Goal: Transaction & Acquisition: Purchase product/service

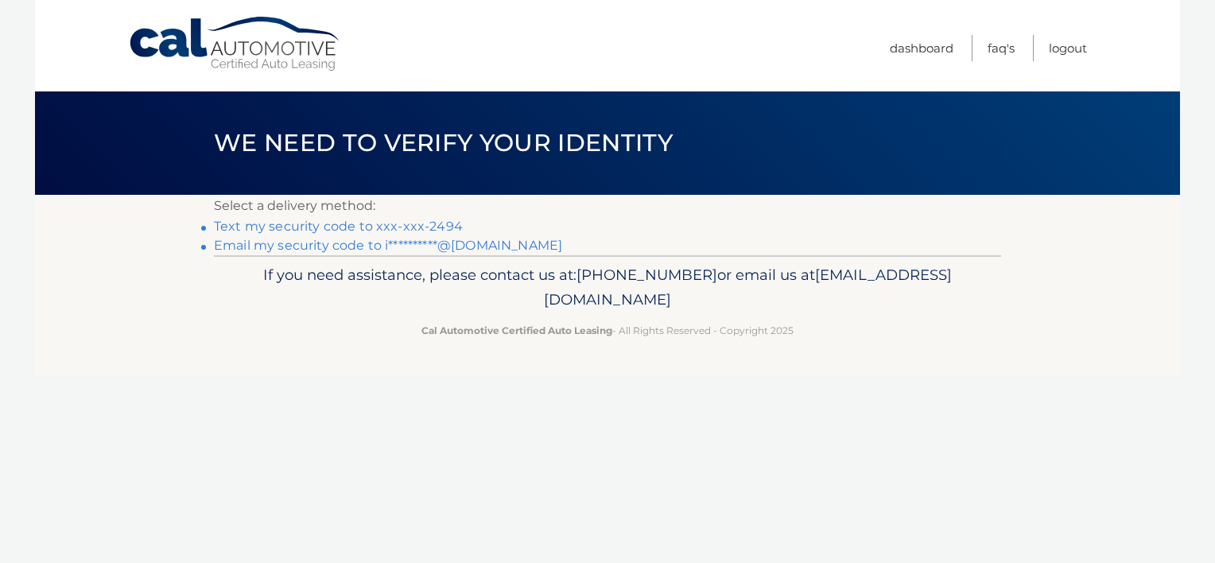
click at [277, 231] on link "Text my security code to xxx-xxx-2494" at bounding box center [338, 226] width 249 height 15
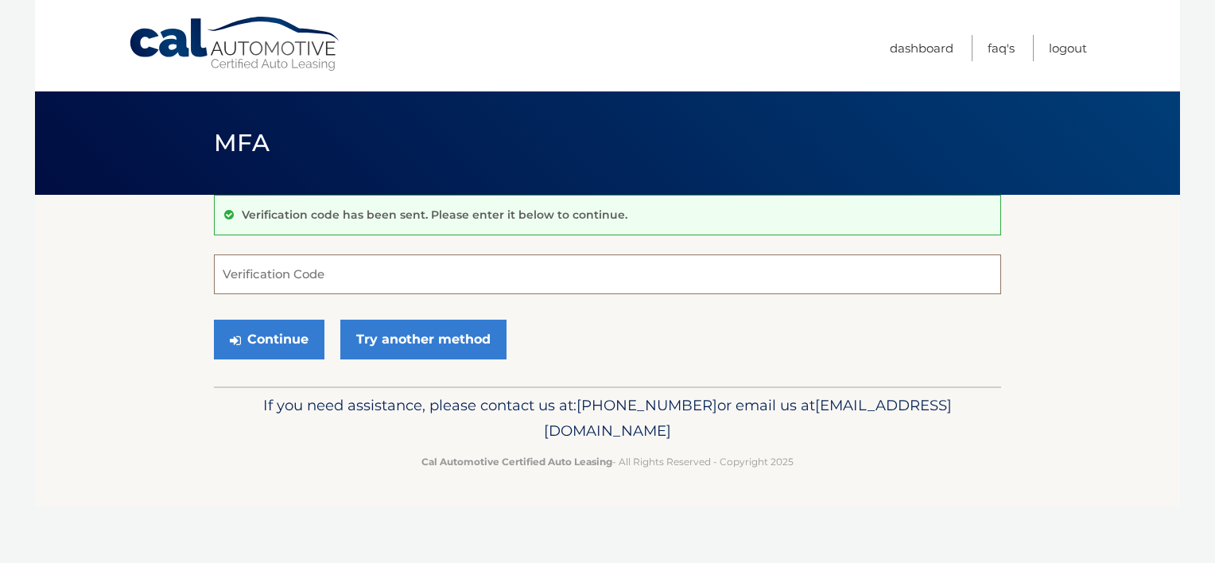
click at [255, 275] on input "Verification Code" at bounding box center [607, 274] width 787 height 40
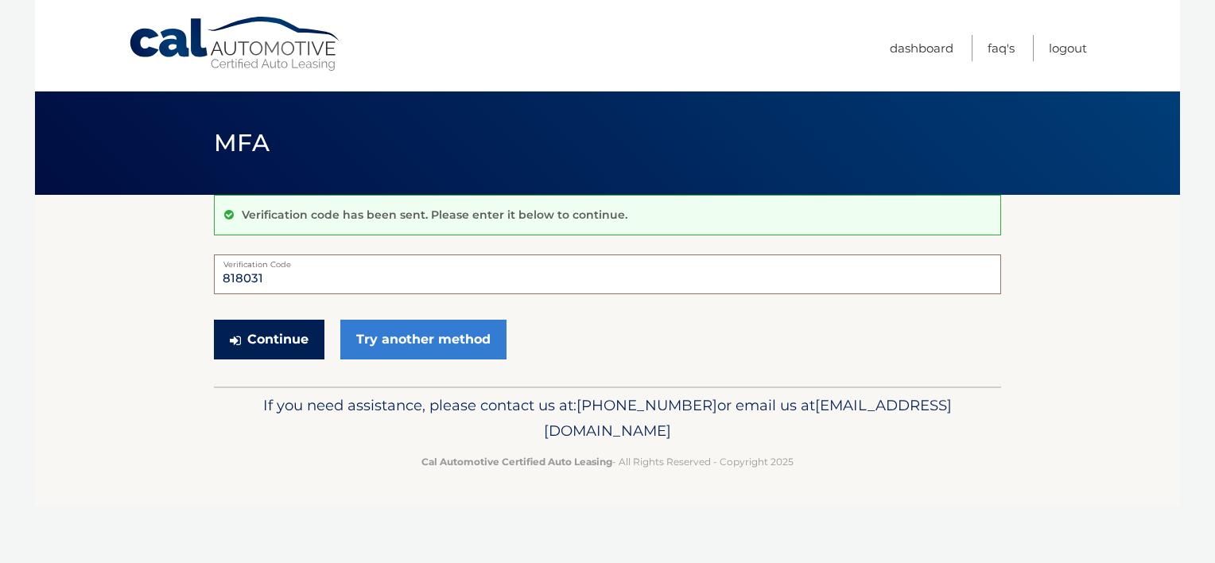
type input "818031"
click at [258, 340] on button "Continue" at bounding box center [269, 340] width 111 height 40
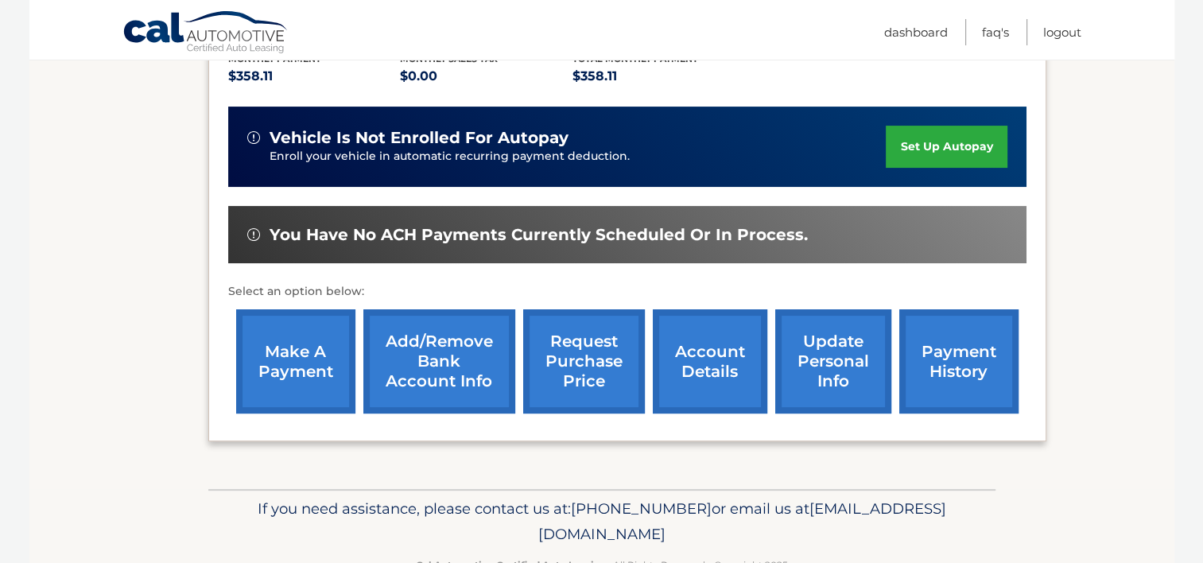
scroll to position [398, 0]
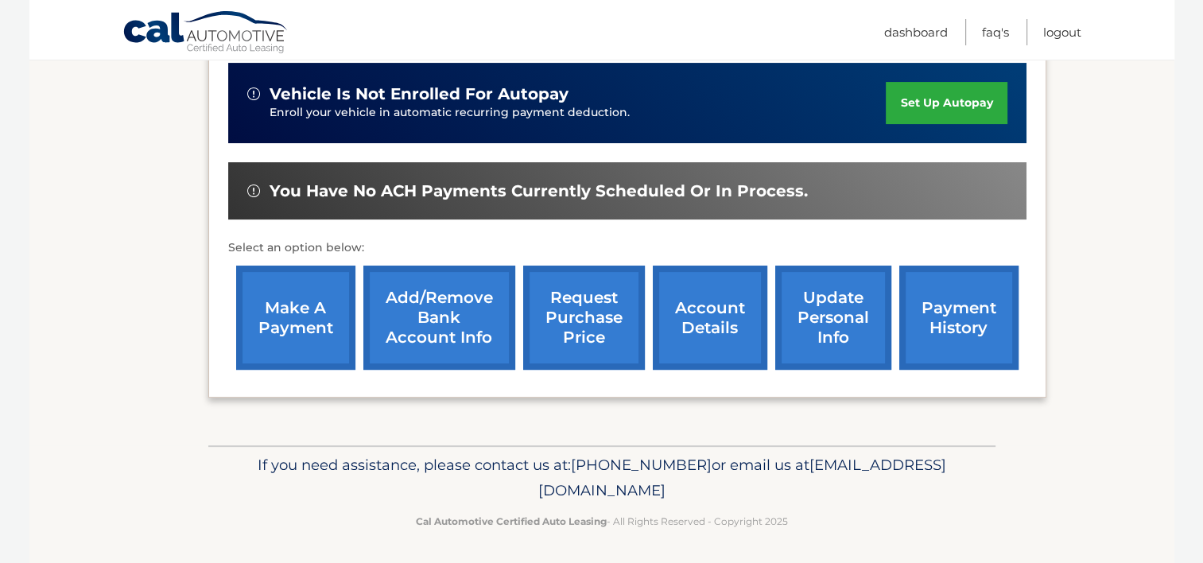
click at [303, 322] on link "make a payment" at bounding box center [295, 318] width 119 height 104
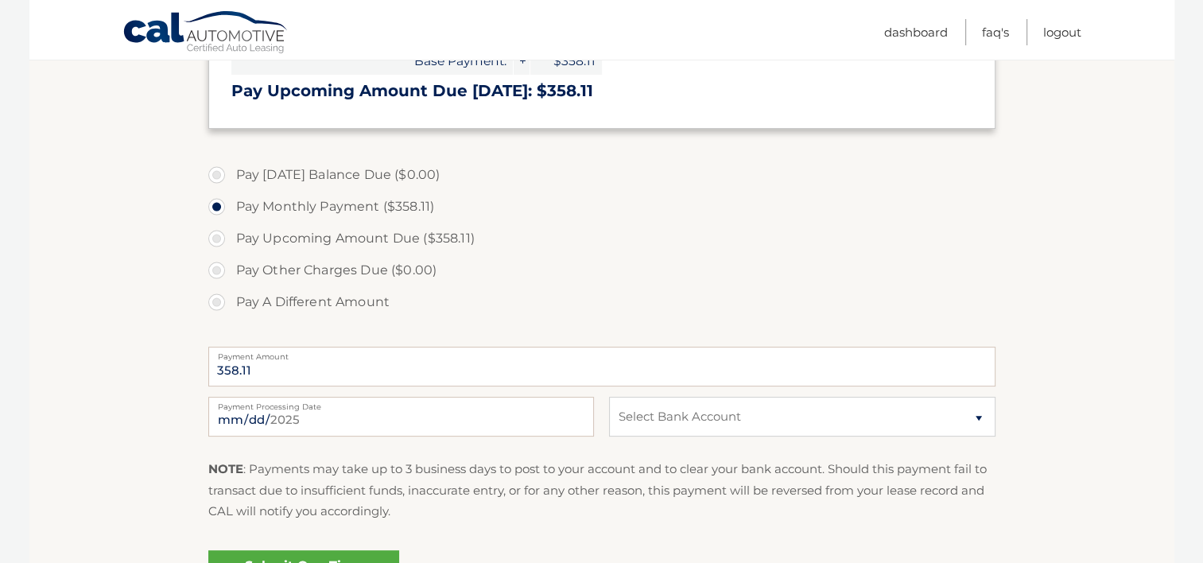
scroll to position [398, 0]
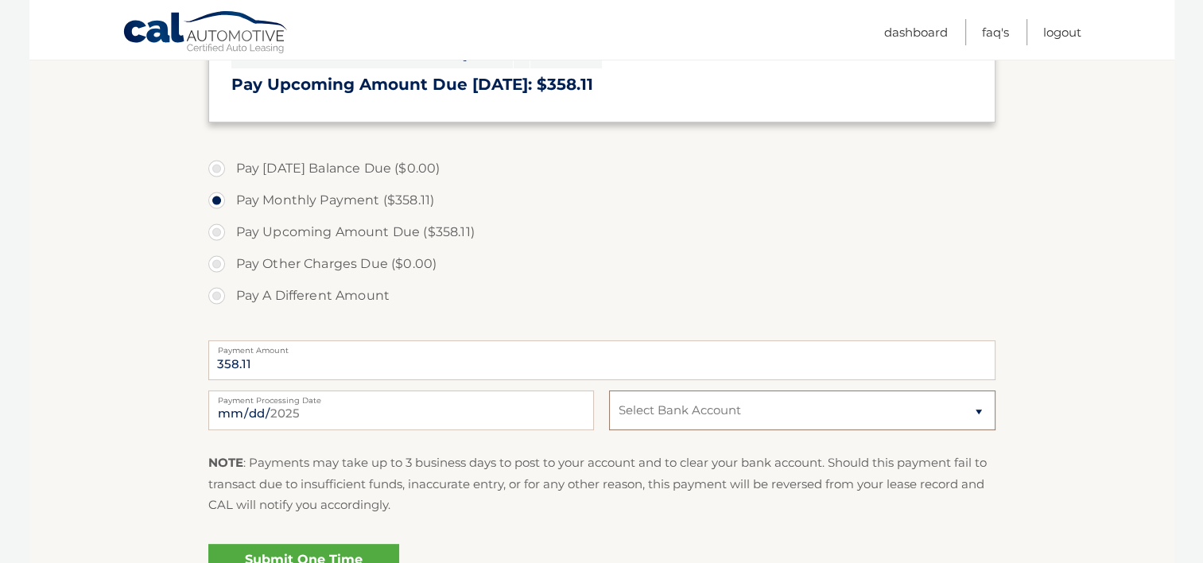
click at [967, 411] on select "Select Bank Account Checking APPLE BANK FOR SAVINGS *****1192 Checking APPLE BA…" at bounding box center [802, 410] width 386 height 40
select select "NGZhN2JhYzYtMDQ5NC00ODJkLWE1ZDUtZWQwMzRjYjYwMWE1"
click at [609, 390] on select "Select Bank Account Checking APPLE BANK FOR SAVINGS *****1192 Checking APPLE BA…" at bounding box center [802, 410] width 386 height 40
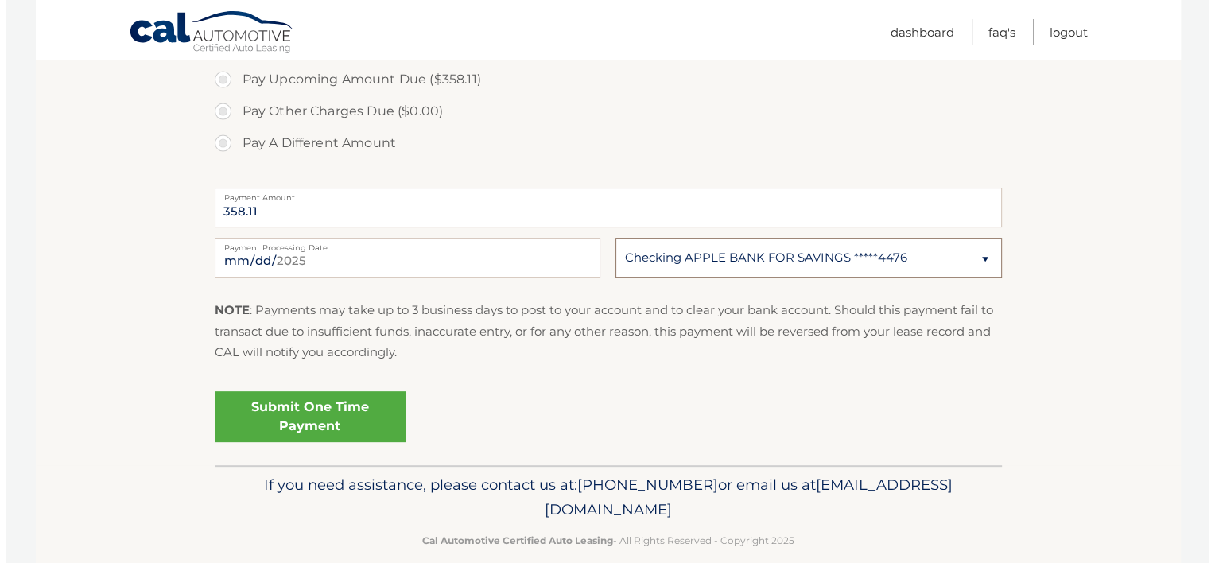
scroll to position [557, 0]
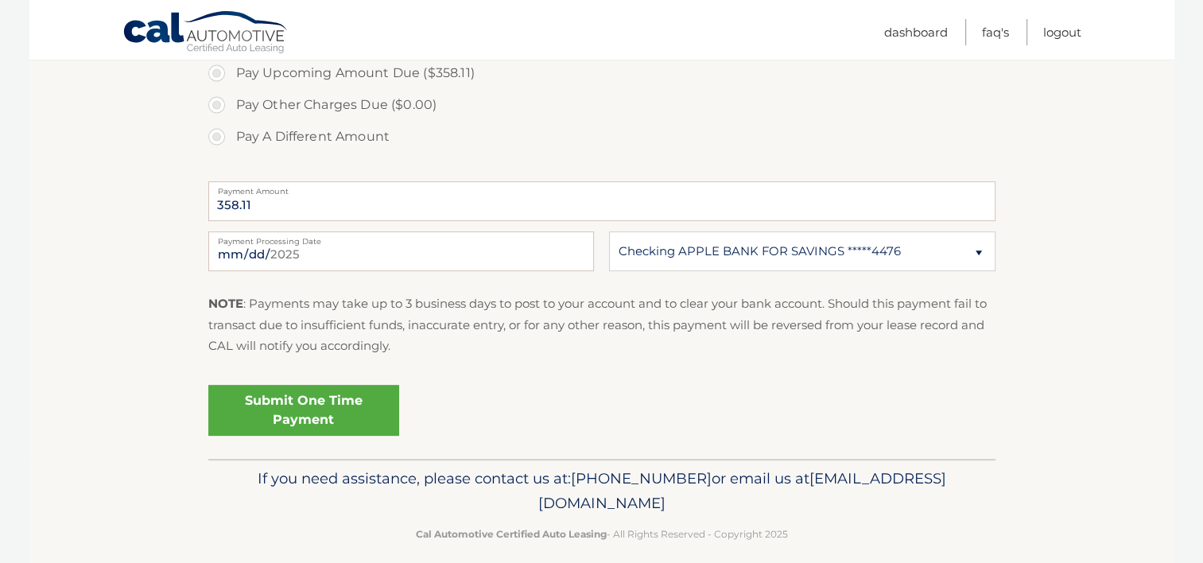
click at [241, 410] on link "Submit One Time Payment" at bounding box center [303, 410] width 191 height 51
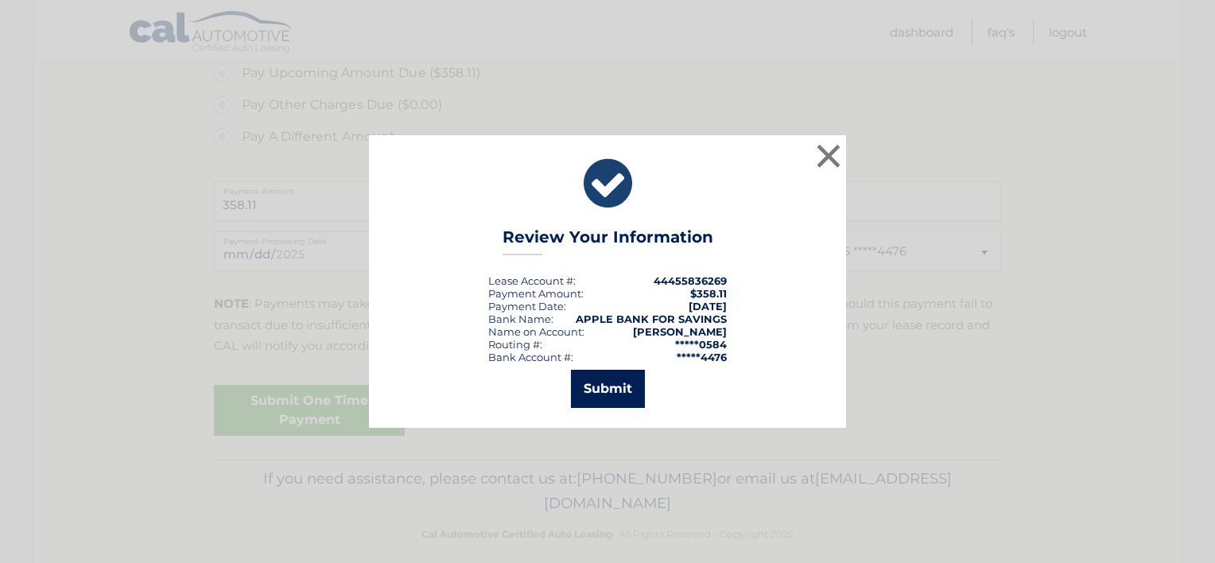
click at [599, 386] on button "Submit" at bounding box center [608, 389] width 74 height 38
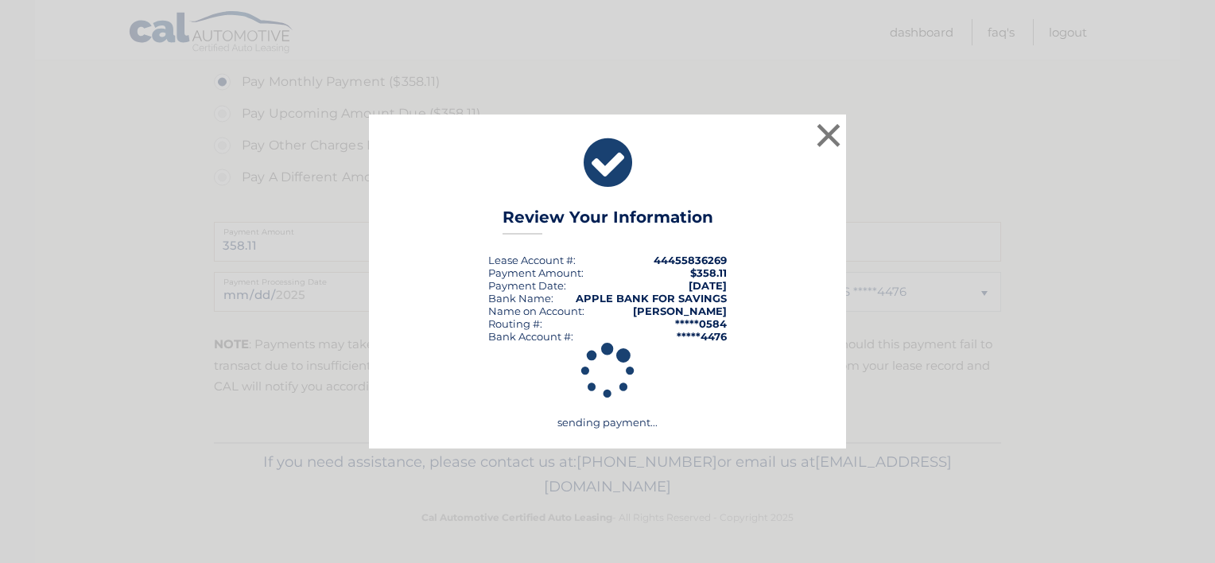
scroll to position [515, 0]
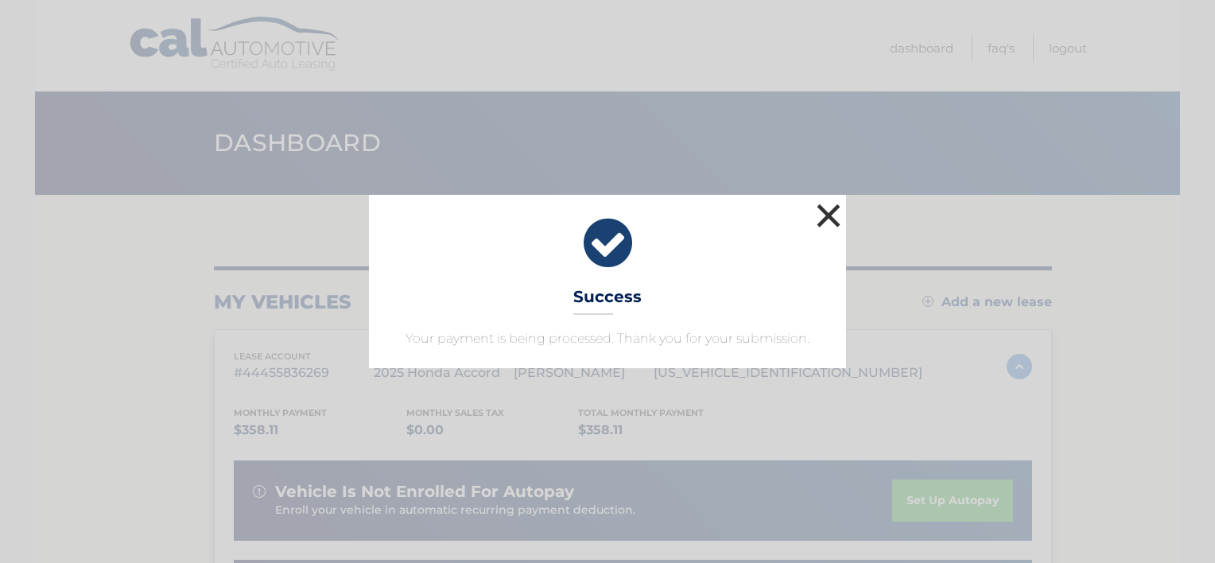
click at [830, 216] on button "×" at bounding box center [829, 216] width 32 height 32
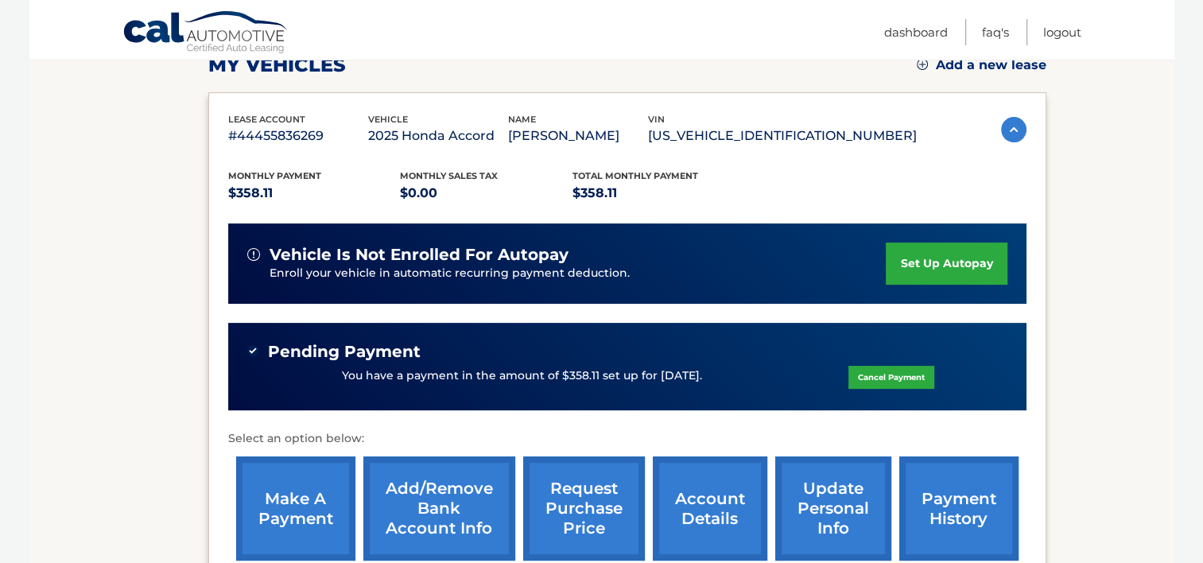
scroll to position [239, 0]
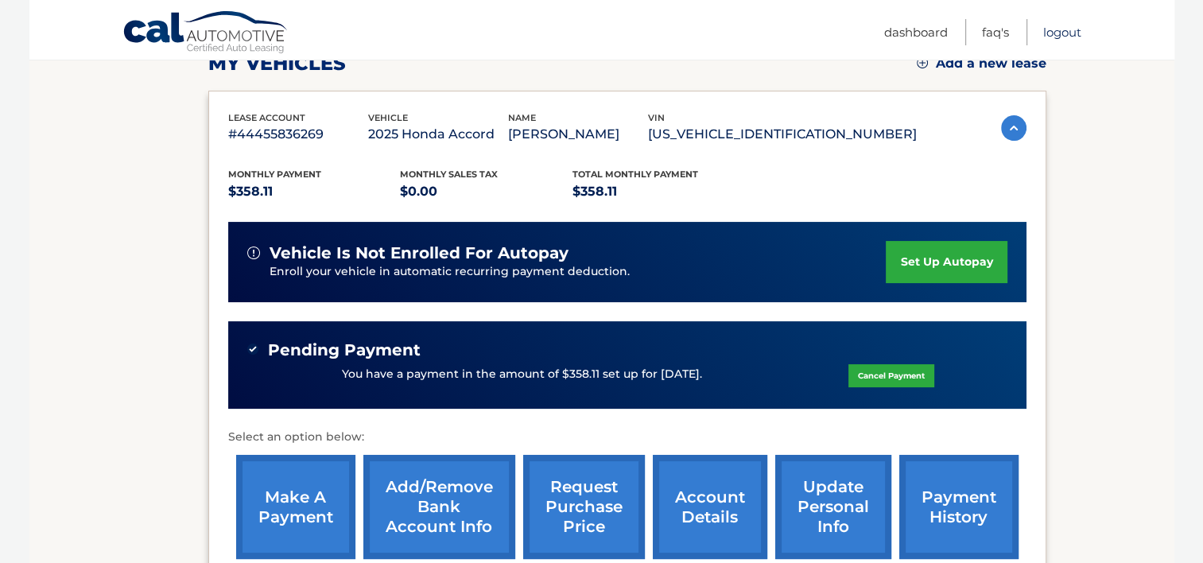
click at [1063, 31] on link "Logout" at bounding box center [1062, 32] width 38 height 26
